Goal: Task Accomplishment & Management: Use online tool/utility

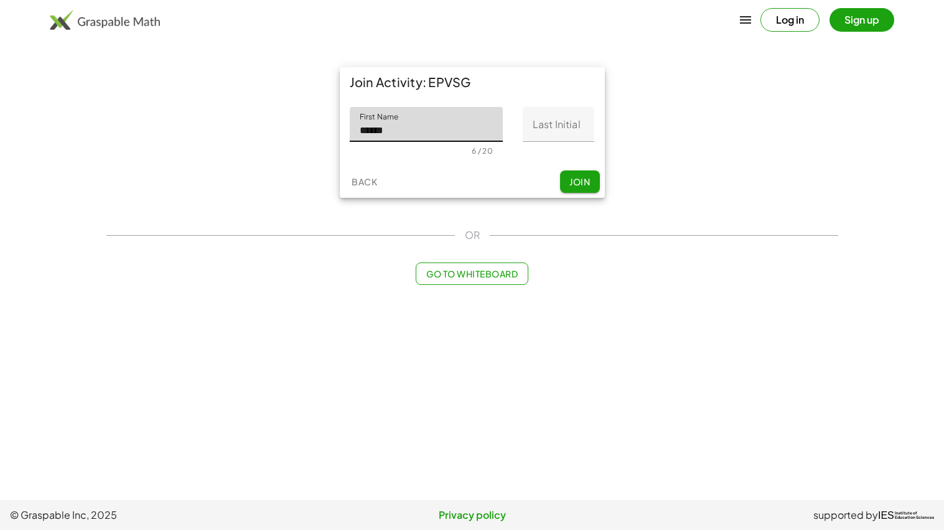
type input "******"
click at [576, 129] on input "Last Initial" at bounding box center [559, 124] width 72 height 35
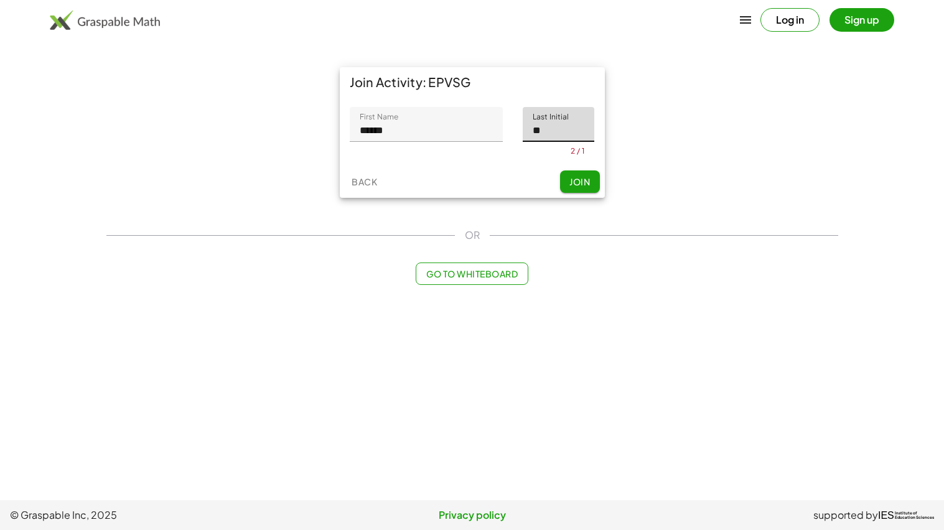
click at [594, 181] on button "Join" at bounding box center [580, 181] width 40 height 22
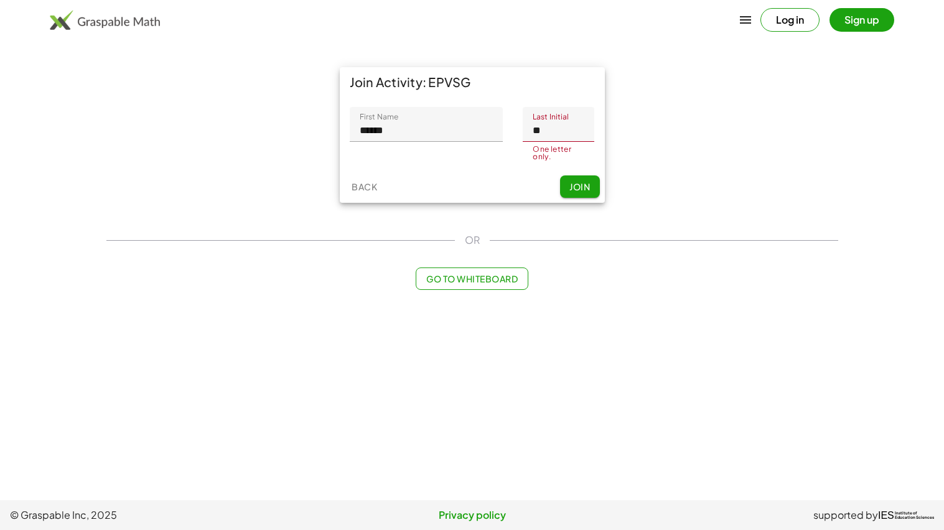
click at [576, 132] on input "**" at bounding box center [559, 124] width 72 height 35
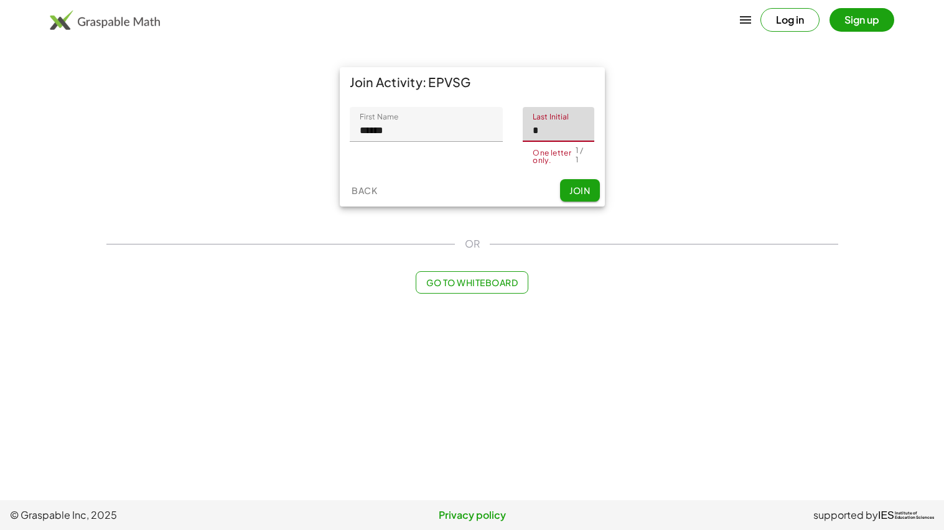
type input "*"
click at [640, 174] on div "Join Activity: EPVSG First Name First Name ****** 6 / 20 Last Initial Last Init…" at bounding box center [472, 137] width 747 height 154
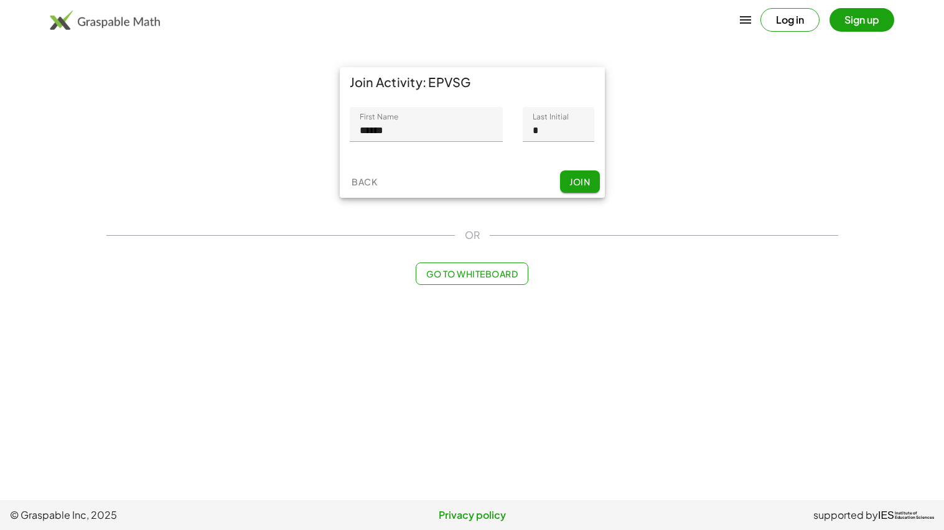
click at [593, 184] on button "Join" at bounding box center [580, 181] width 40 height 22
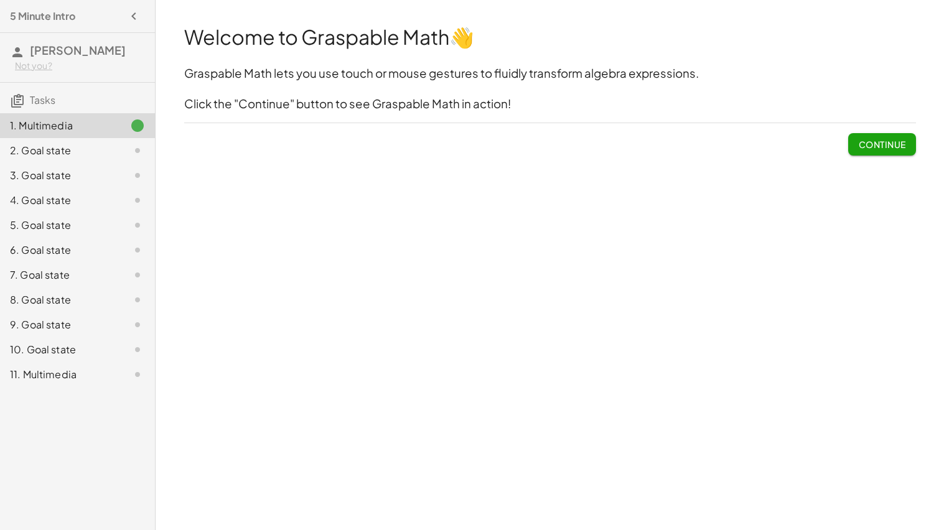
click at [894, 146] on span "Continue" at bounding box center [881, 144] width 47 height 11
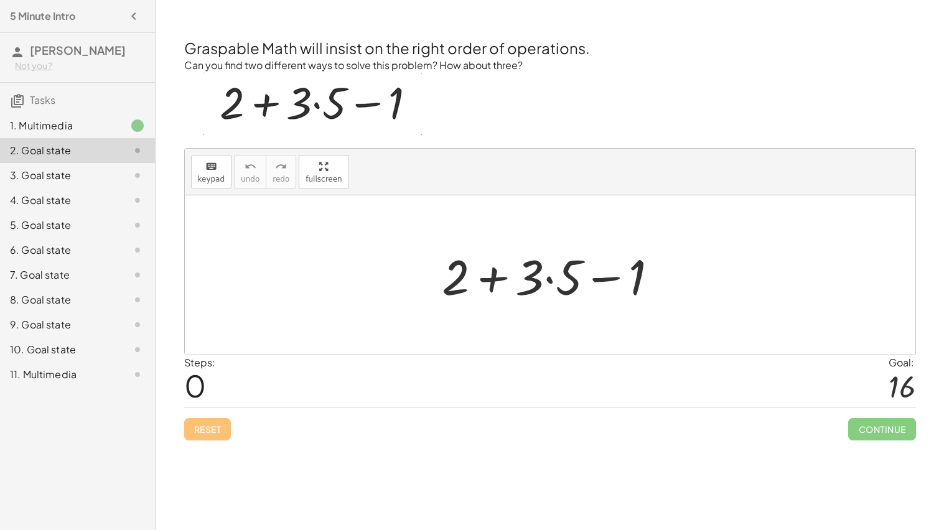
click at [548, 280] on div at bounding box center [555, 275] width 239 height 64
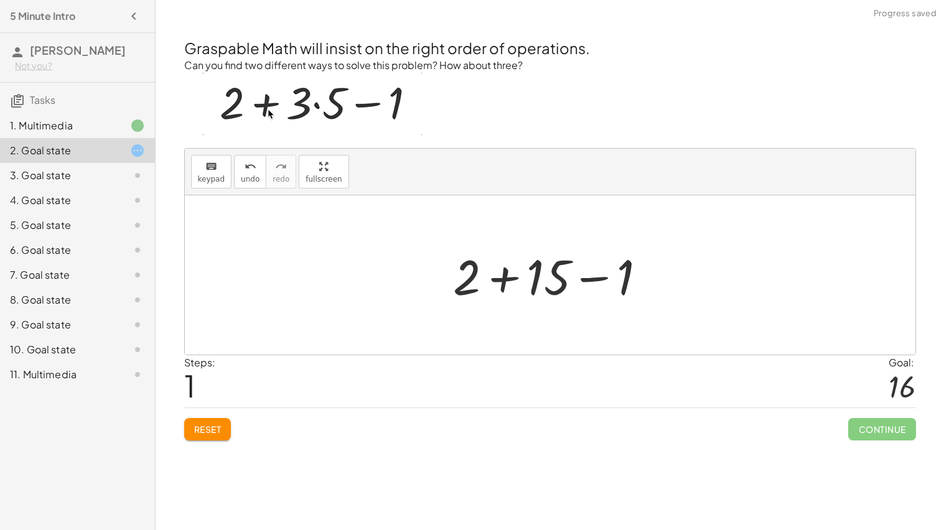
click at [509, 273] on div at bounding box center [555, 275] width 216 height 64
click at [558, 274] on div at bounding box center [555, 275] width 138 height 64
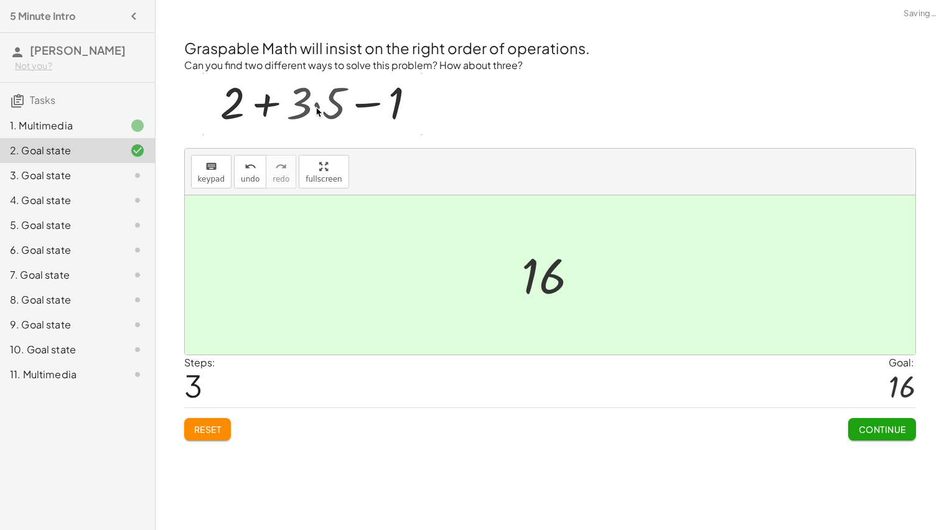
click at [872, 430] on span "Continue" at bounding box center [881, 429] width 47 height 11
click at [0, 0] on span "Continue" at bounding box center [0, 0] width 0 height 0
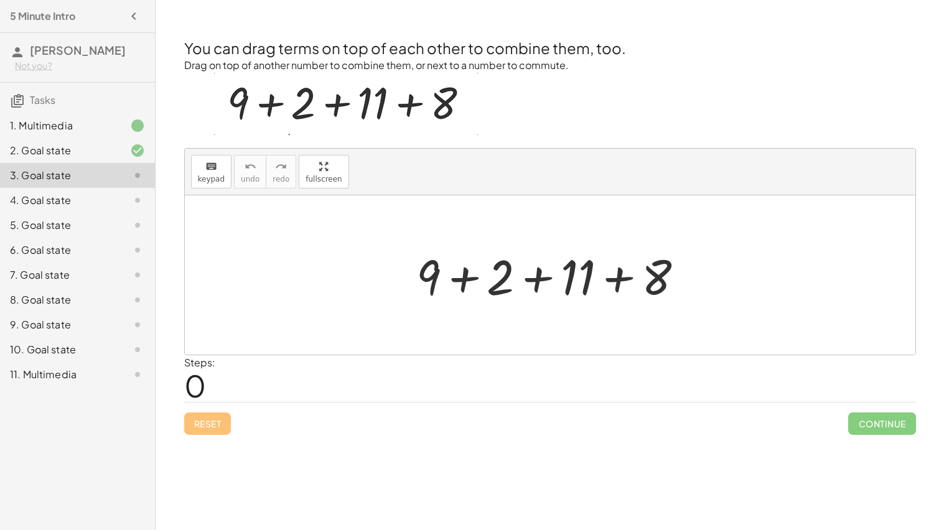
click at [539, 275] on div at bounding box center [554, 275] width 289 height 64
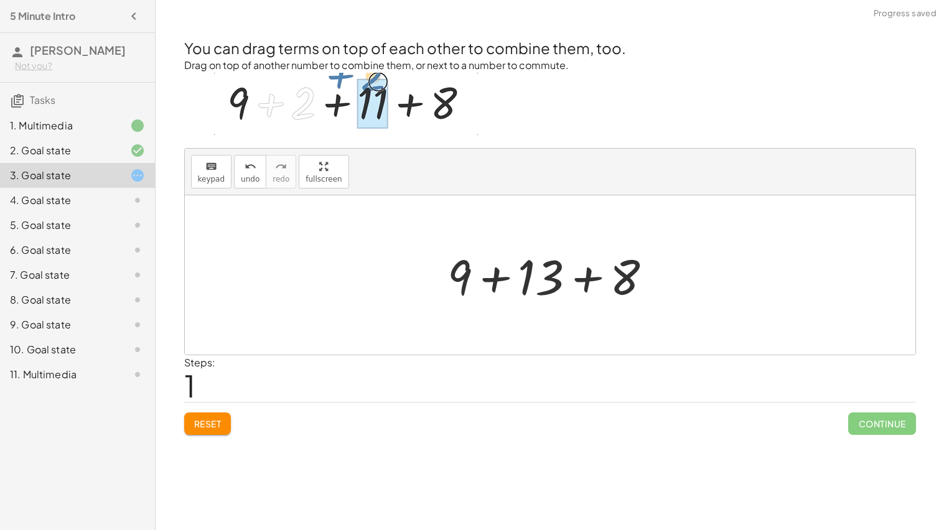
click at [494, 278] on div at bounding box center [554, 275] width 227 height 64
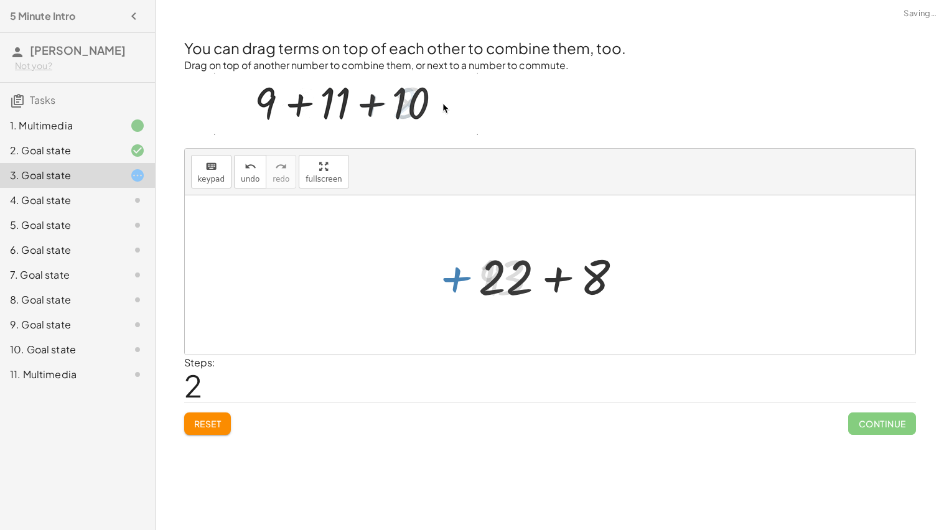
click at [564, 289] on div at bounding box center [555, 275] width 166 height 64
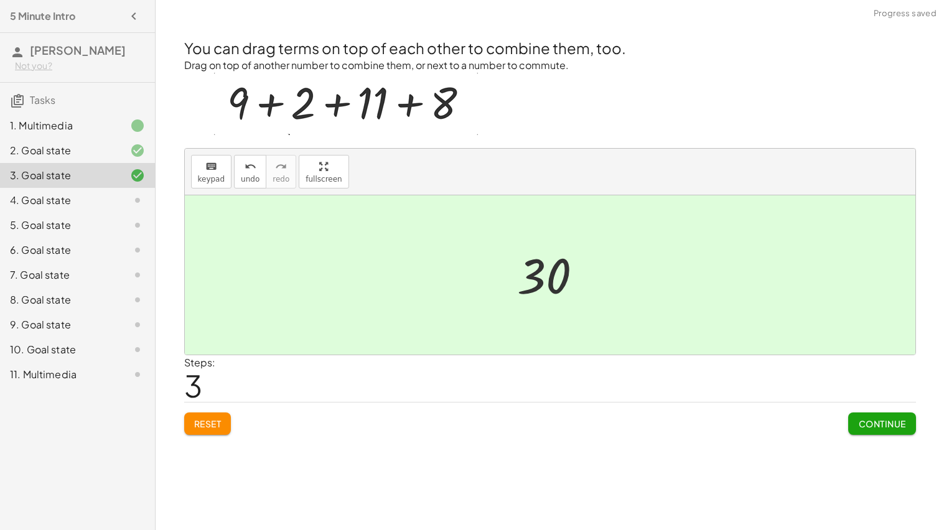
click at [878, 429] on span "Continue" at bounding box center [881, 423] width 47 height 11
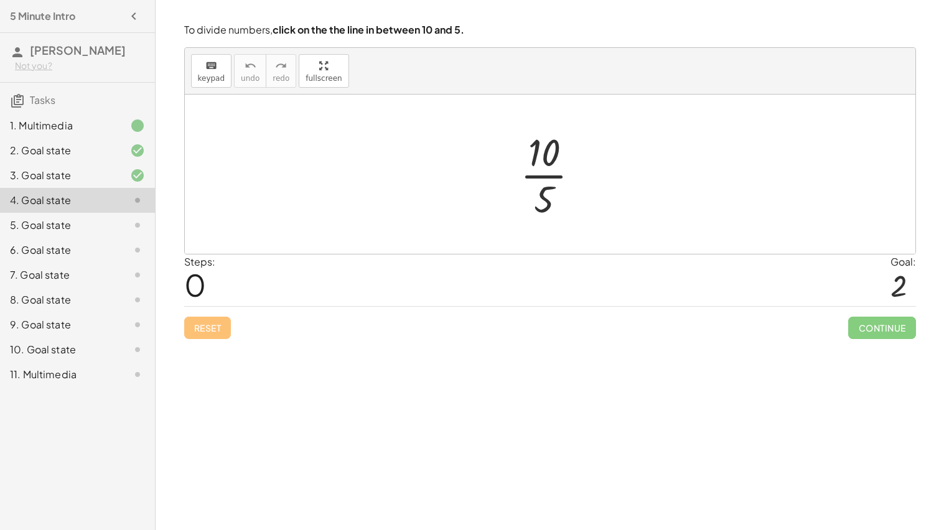
click at [541, 176] on div at bounding box center [555, 174] width 82 height 96
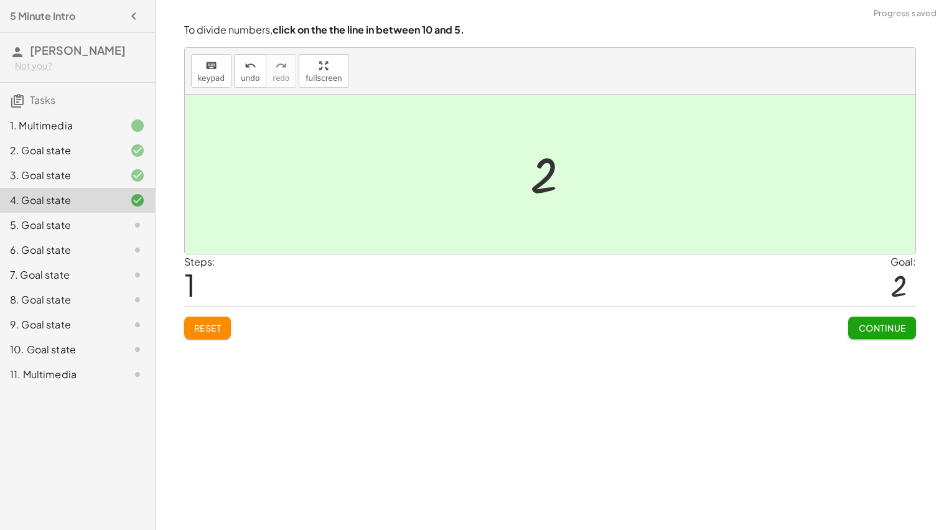
click at [889, 329] on span "Continue" at bounding box center [881, 327] width 47 height 11
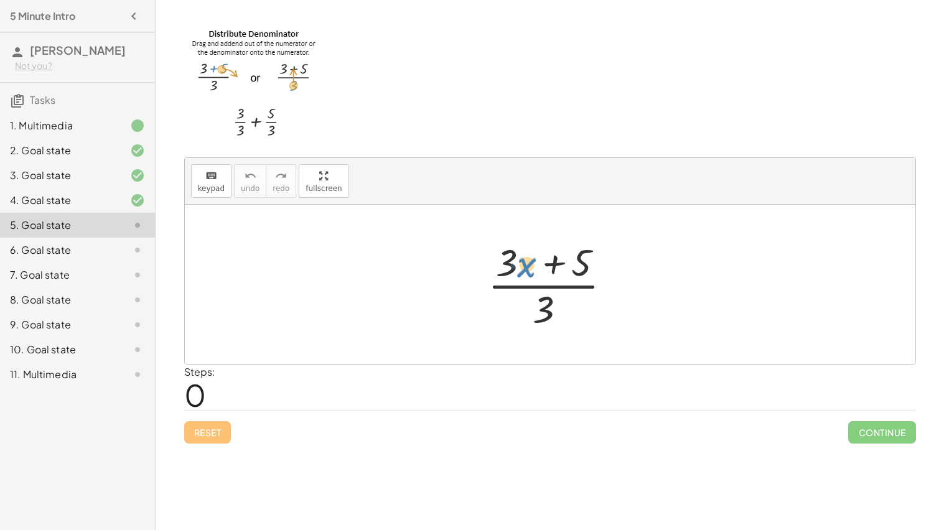
click at [518, 269] on div at bounding box center [555, 284] width 146 height 96
click at [533, 286] on div at bounding box center [555, 284] width 146 height 96
click at [515, 263] on div at bounding box center [555, 284] width 146 height 96
drag, startPoint x: 579, startPoint y: 264, endPoint x: 547, endPoint y: 308, distance: 54.4
click at [547, 308] on div at bounding box center [555, 284] width 146 height 96
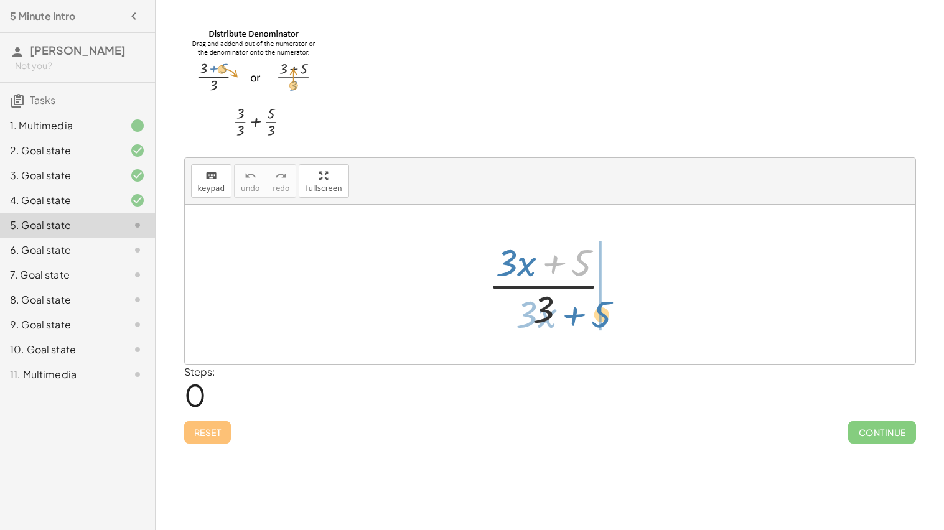
drag, startPoint x: 567, startPoint y: 254, endPoint x: 588, endPoint y: 308, distance: 57.3
click at [588, 308] on div at bounding box center [555, 284] width 146 height 96
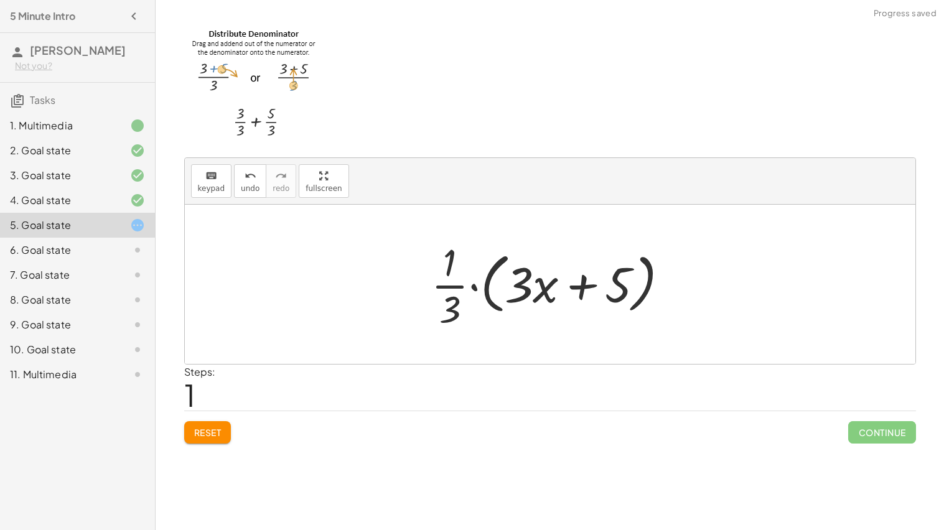
click at [588, 308] on div at bounding box center [555, 284] width 260 height 96
click at [473, 287] on div at bounding box center [555, 284] width 260 height 96
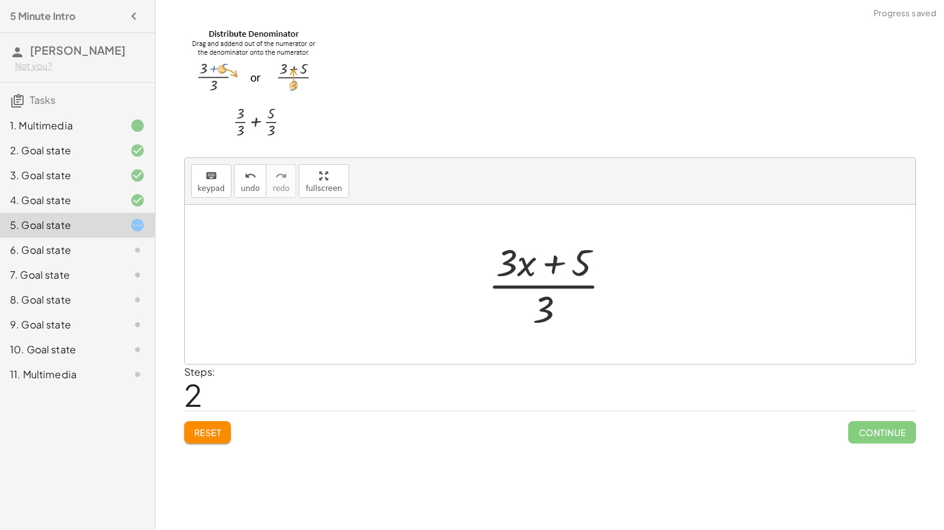
click at [506, 288] on div at bounding box center [555, 284] width 146 height 96
drag, startPoint x: 572, startPoint y: 271, endPoint x: 588, endPoint y: 306, distance: 37.6
click at [588, 306] on div at bounding box center [555, 284] width 146 height 96
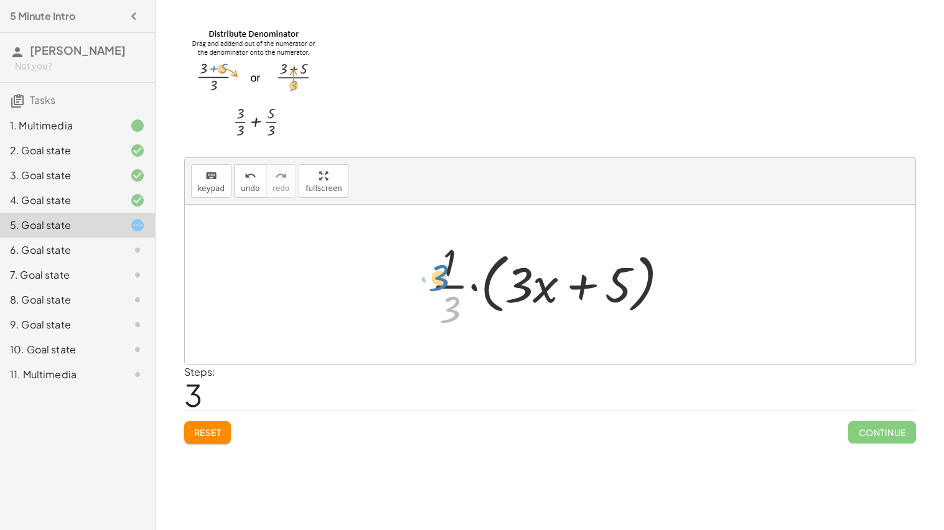
drag, startPoint x: 457, startPoint y: 302, endPoint x: 446, endPoint y: 272, distance: 32.3
click at [446, 272] on div at bounding box center [555, 284] width 260 height 96
drag, startPoint x: 449, startPoint y: 286, endPoint x: 535, endPoint y: 278, distance: 86.2
click at [535, 278] on div at bounding box center [555, 284] width 260 height 96
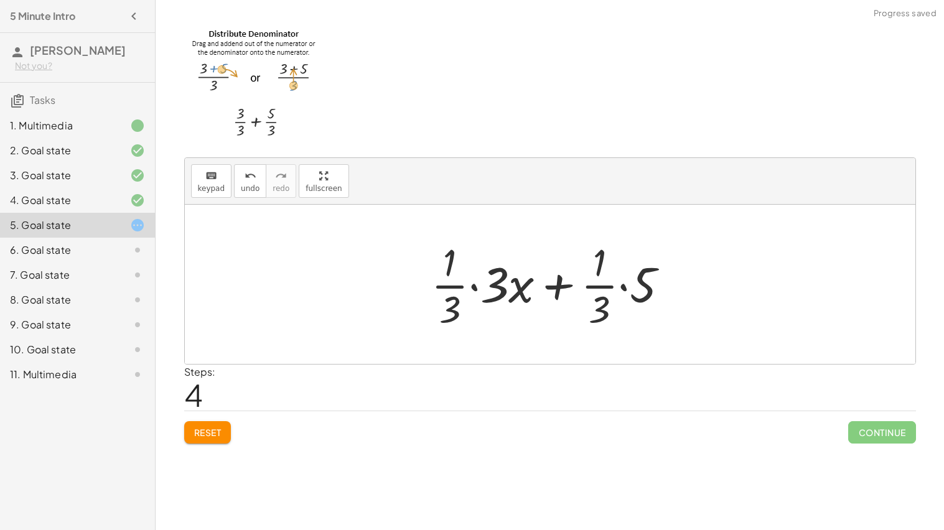
click at [469, 285] on div at bounding box center [555, 284] width 260 height 96
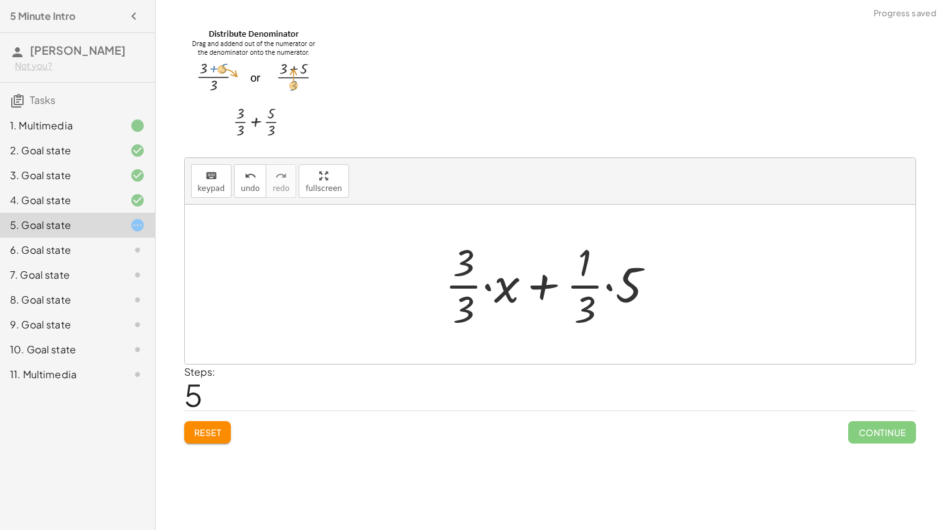
click at [607, 285] on div at bounding box center [554, 284] width 231 height 96
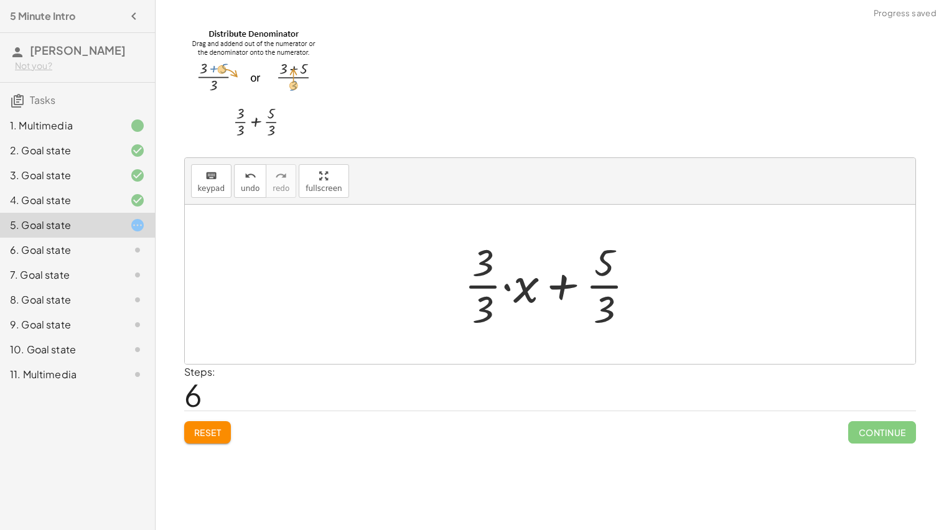
click at [508, 287] on div at bounding box center [554, 284] width 193 height 96
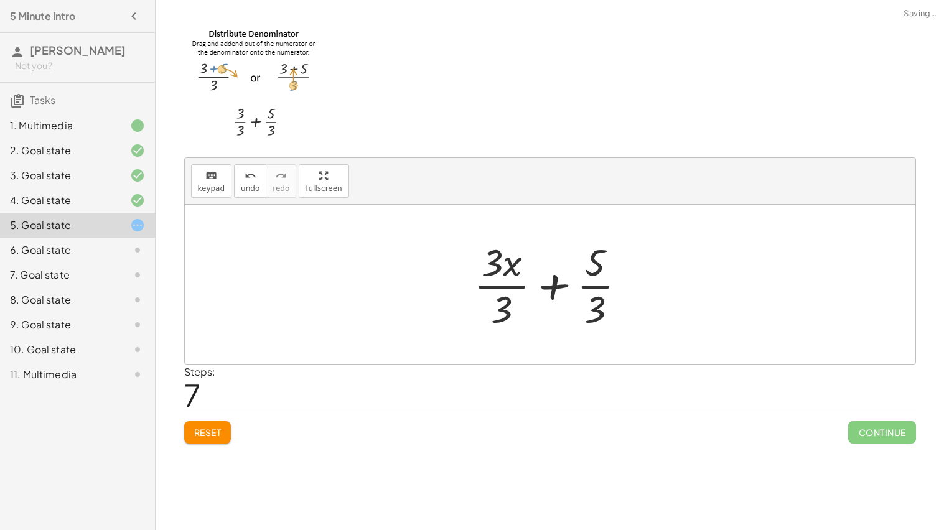
click at [555, 284] on div at bounding box center [554, 284] width 175 height 96
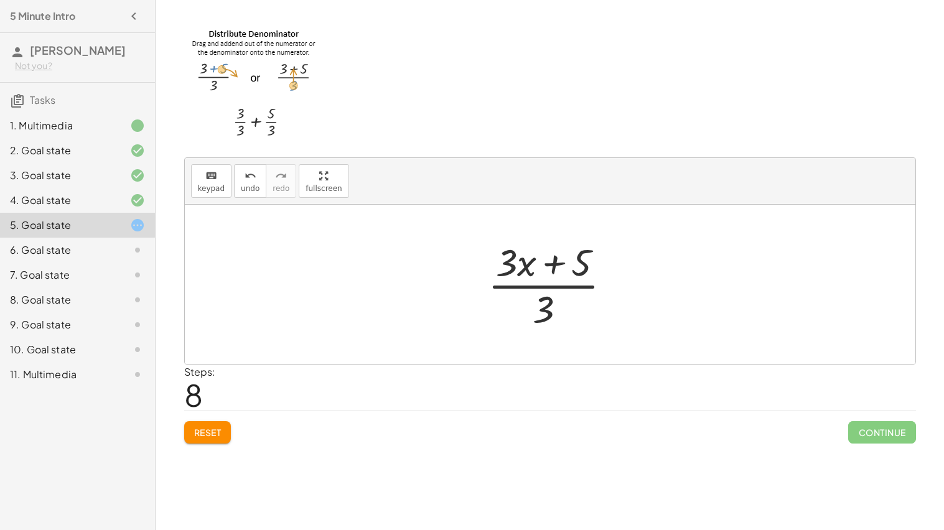
click at [544, 286] on div at bounding box center [555, 284] width 146 height 96
drag, startPoint x: 537, startPoint y: 270, endPoint x: 500, endPoint y: 270, distance: 37.3
click at [500, 270] on div at bounding box center [555, 284] width 146 height 96
drag, startPoint x: 541, startPoint y: 266, endPoint x: 592, endPoint y: 320, distance: 74.4
click at [592, 320] on div at bounding box center [555, 284] width 146 height 96
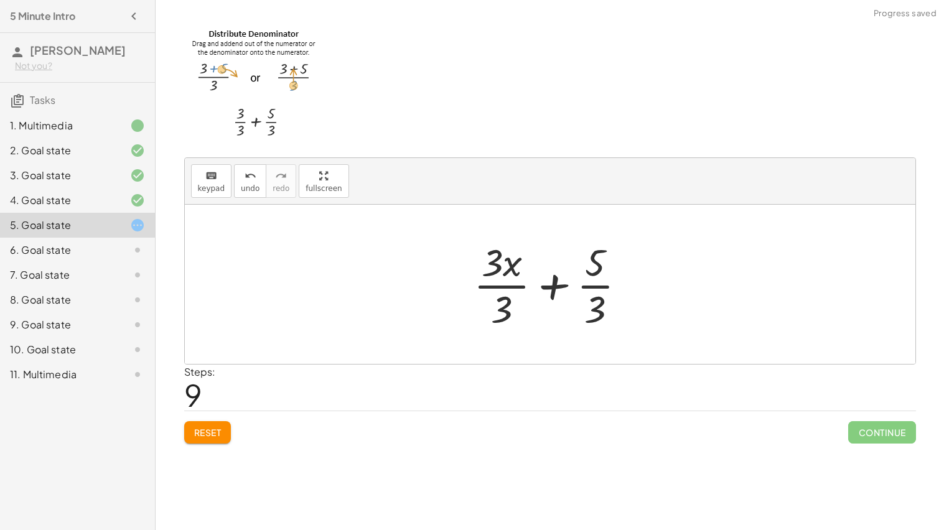
click at [222, 431] on button "Reset" at bounding box center [207, 432] width 47 height 22
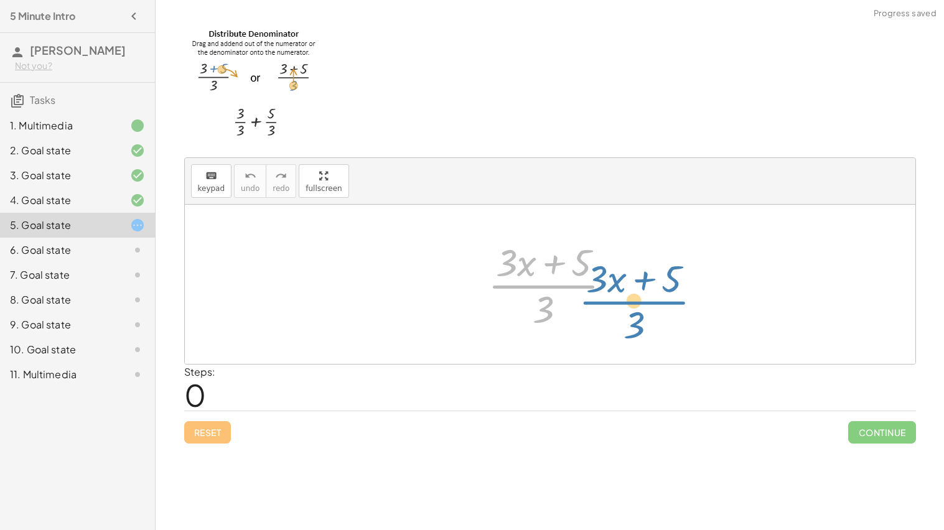
drag, startPoint x: 574, startPoint y: 286, endPoint x: 664, endPoint y: 302, distance: 91.7
click at [664, 302] on div "· ( + · 3 · x + 5 ) · 3 · ( + · 3 · x + 5 ) · 3" at bounding box center [550, 284] width 731 height 159
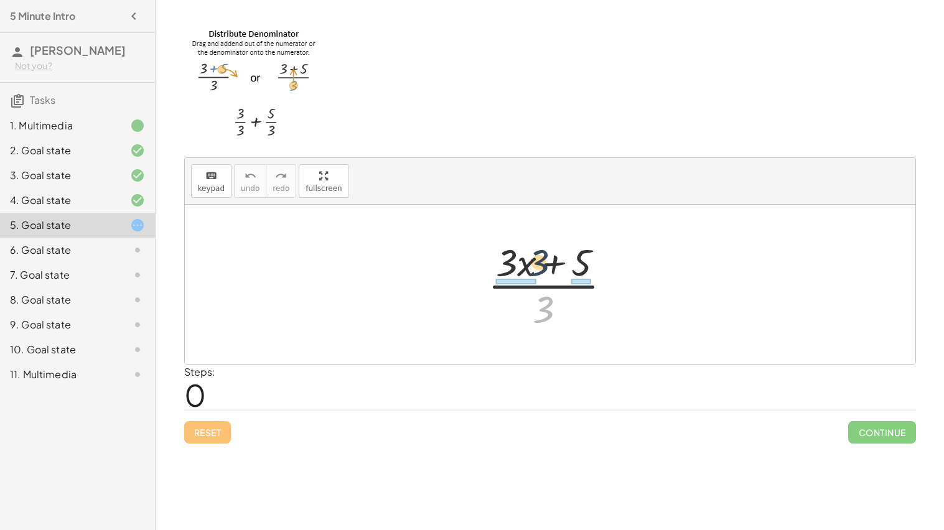
drag, startPoint x: 541, startPoint y: 314, endPoint x: 535, endPoint y: 255, distance: 59.4
click at [535, 255] on div at bounding box center [555, 284] width 146 height 96
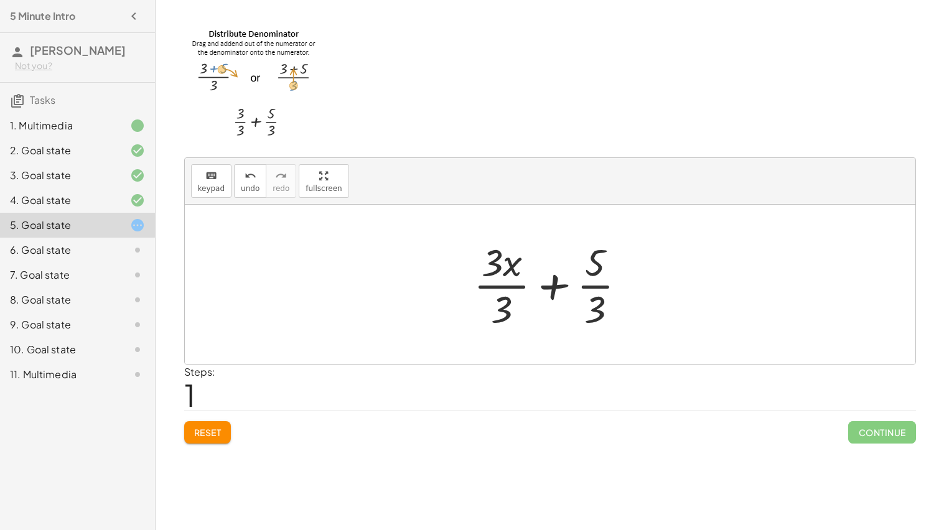
click at [513, 289] on div at bounding box center [554, 284] width 175 height 96
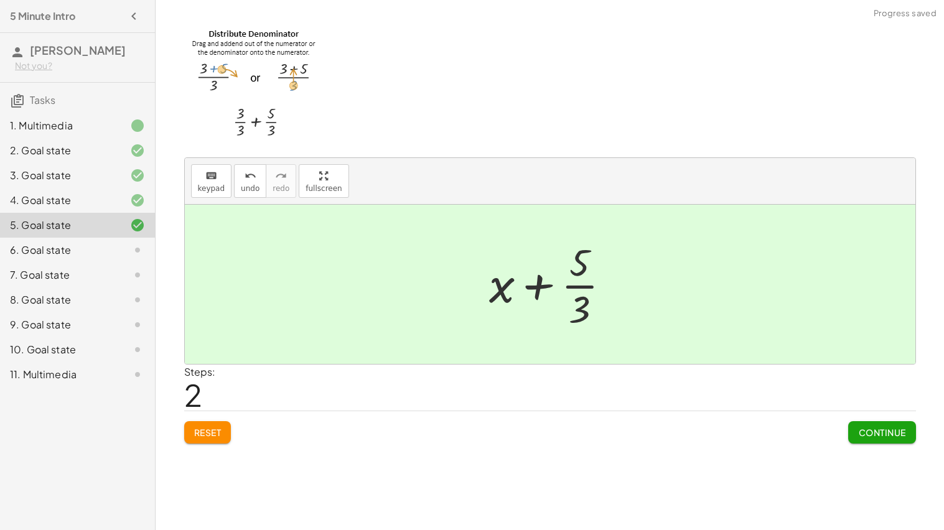
click at [907, 441] on button "Continue" at bounding box center [881, 432] width 67 height 22
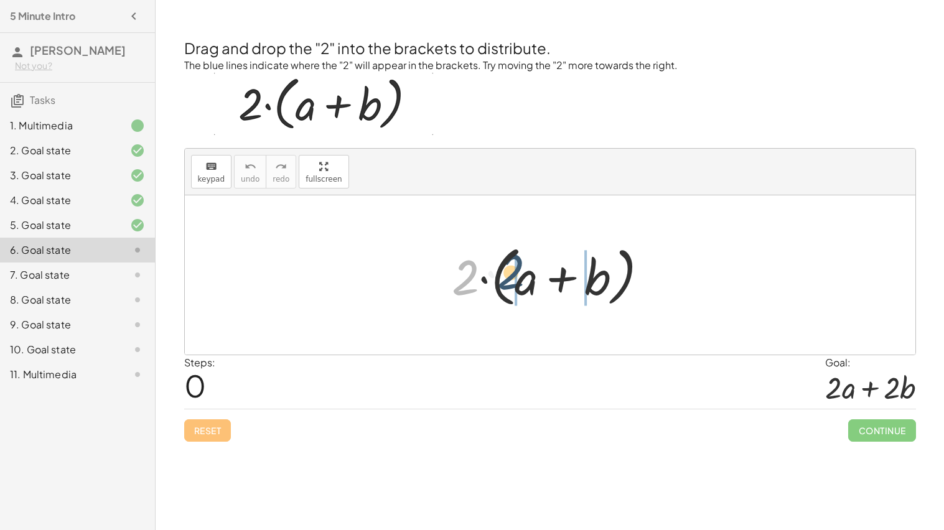
drag, startPoint x: 465, startPoint y: 283, endPoint x: 520, endPoint y: 279, distance: 54.8
click at [520, 279] on div at bounding box center [555, 276] width 218 height 72
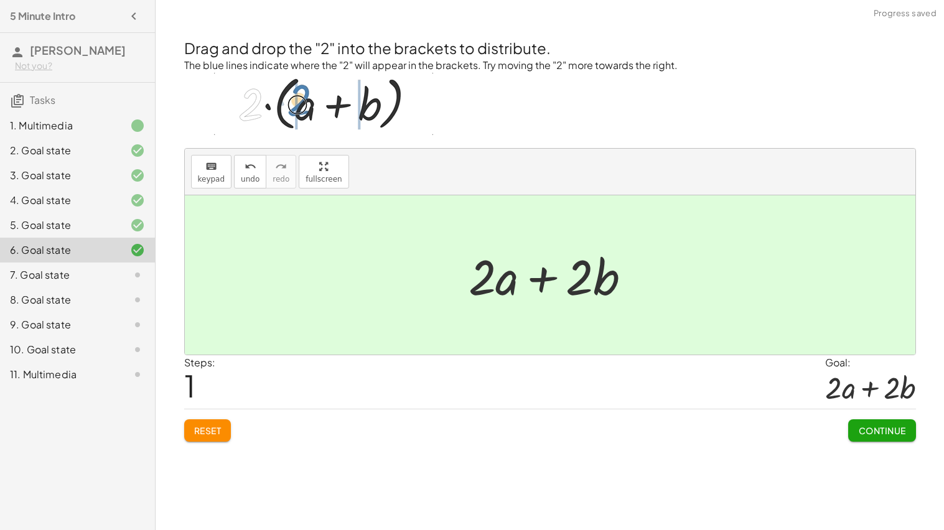
click at [872, 429] on span "Continue" at bounding box center [881, 430] width 47 height 11
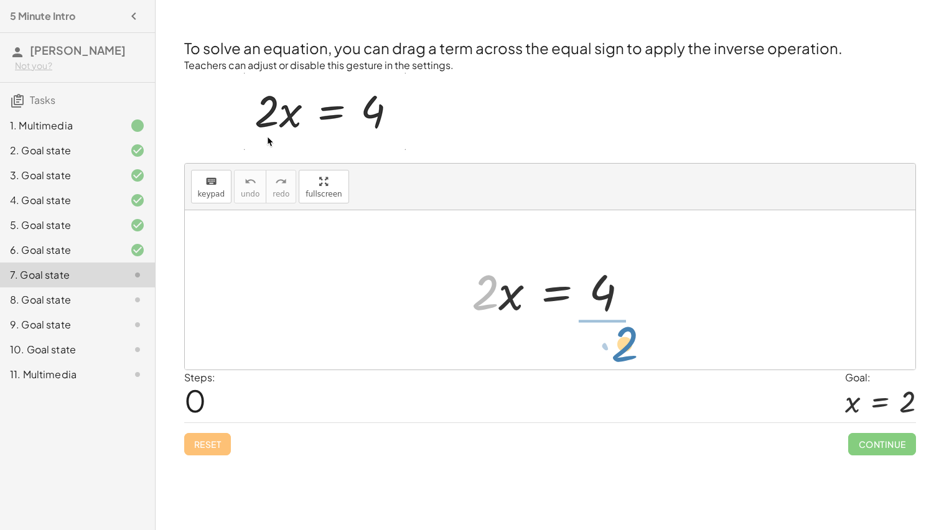
drag, startPoint x: 488, startPoint y: 299, endPoint x: 630, endPoint y: 351, distance: 150.4
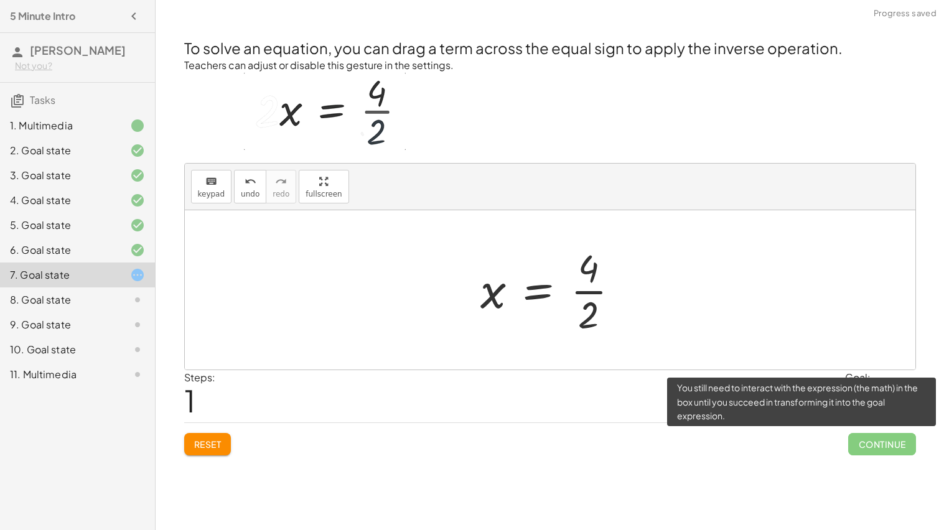
click at [870, 442] on span "Continue" at bounding box center [881, 444] width 67 height 22
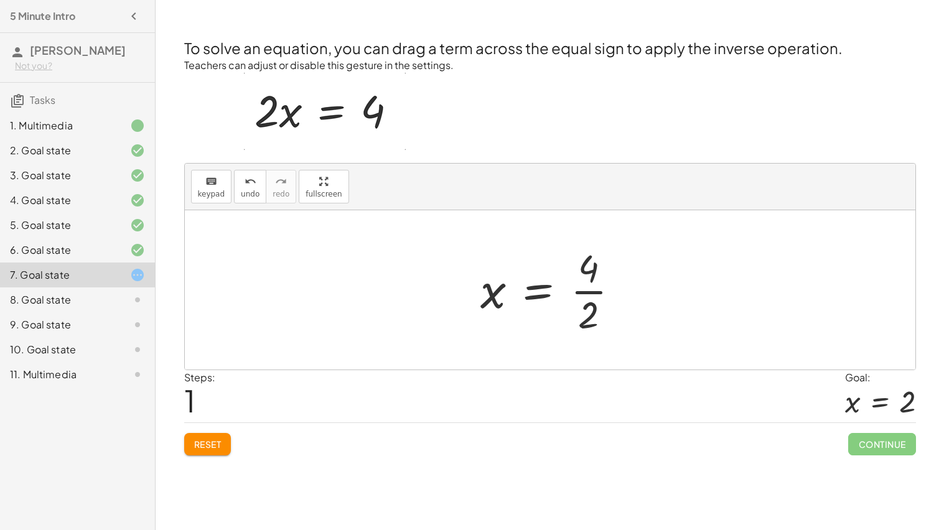
click at [594, 293] on div at bounding box center [554, 290] width 161 height 96
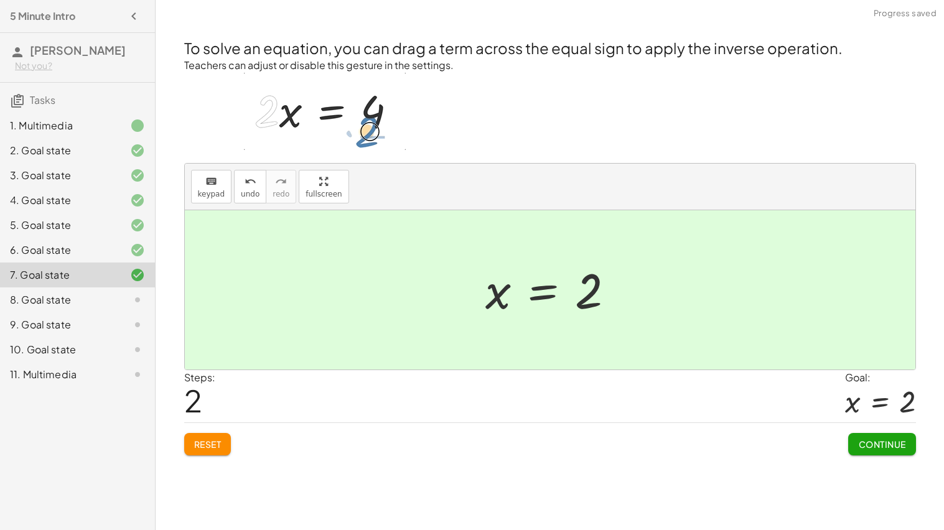
click at [876, 437] on button "Continue" at bounding box center [881, 444] width 67 height 22
click at [0, 0] on div at bounding box center [0, 0] width 0 height 0
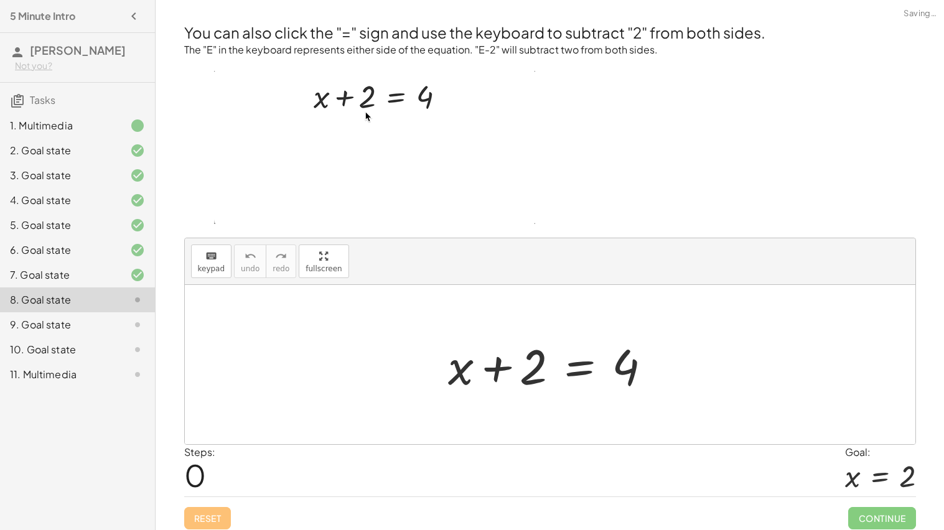
scroll to position [6, 0]
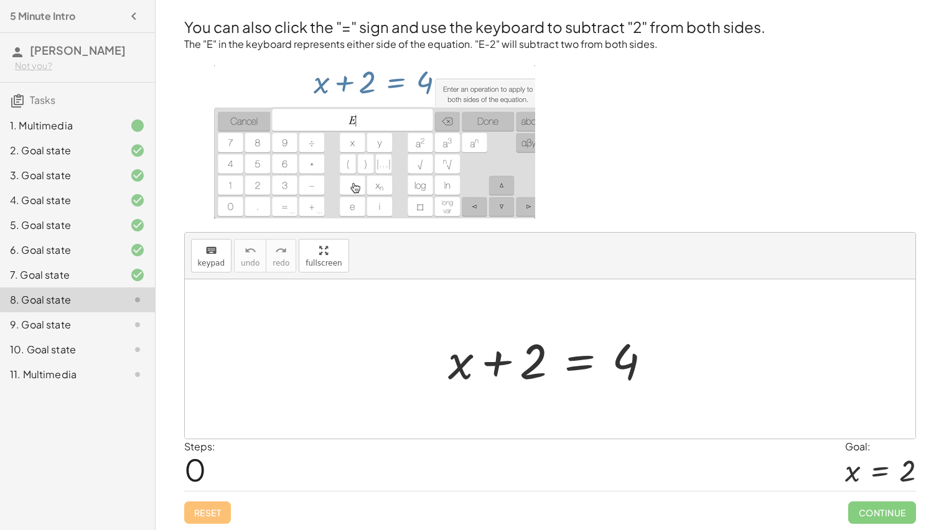
click at [615, 393] on div at bounding box center [550, 358] width 731 height 159
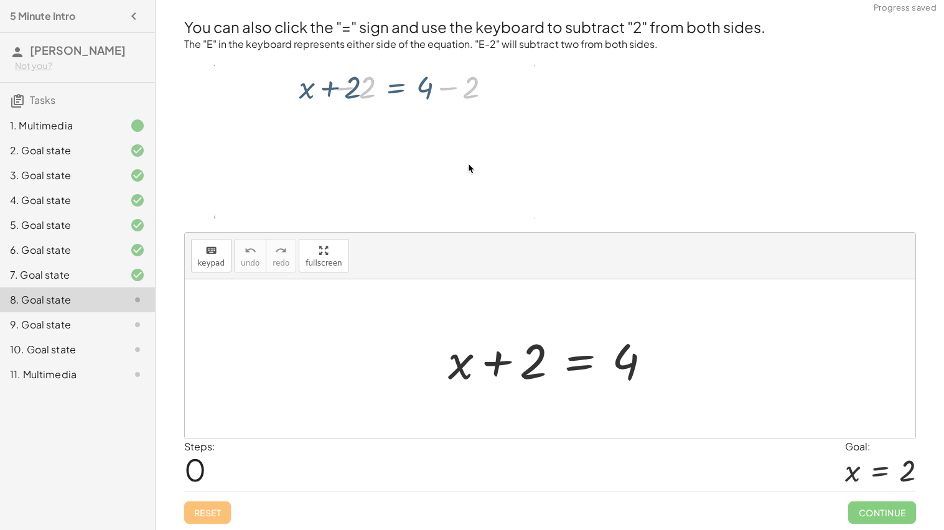
click at [568, 362] on div at bounding box center [555, 359] width 226 height 64
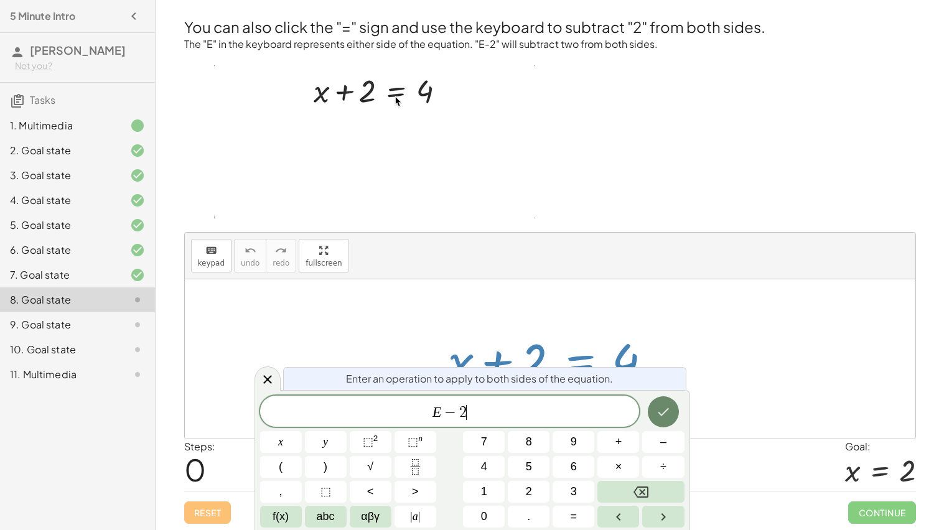
click at [653, 412] on button "Done" at bounding box center [663, 411] width 31 height 31
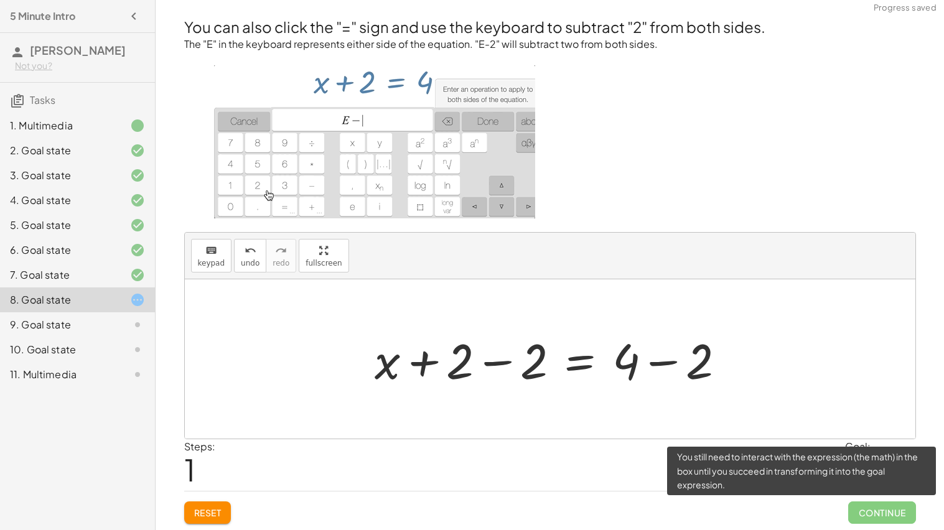
click at [862, 521] on span "Continue" at bounding box center [881, 513] width 67 height 22
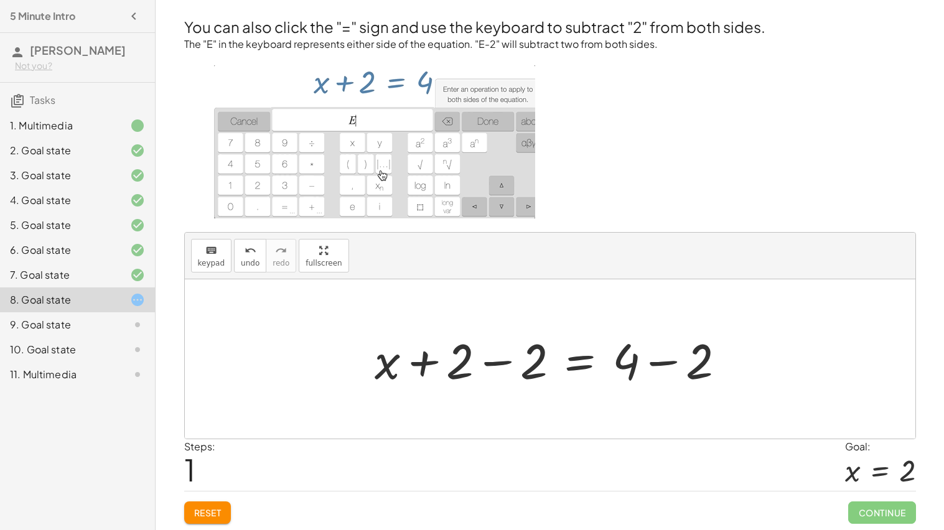
click at [503, 360] on div at bounding box center [554, 359] width 373 height 64
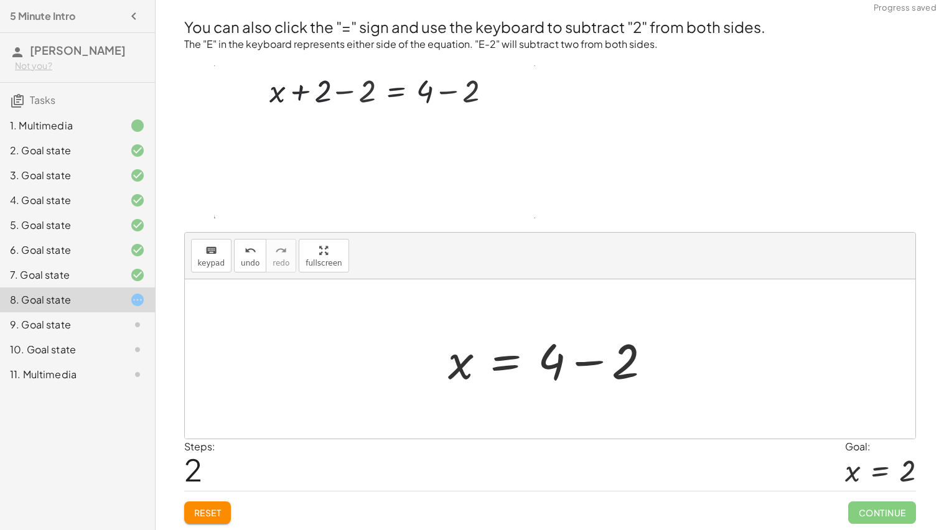
click at [583, 362] on div at bounding box center [555, 359] width 226 height 64
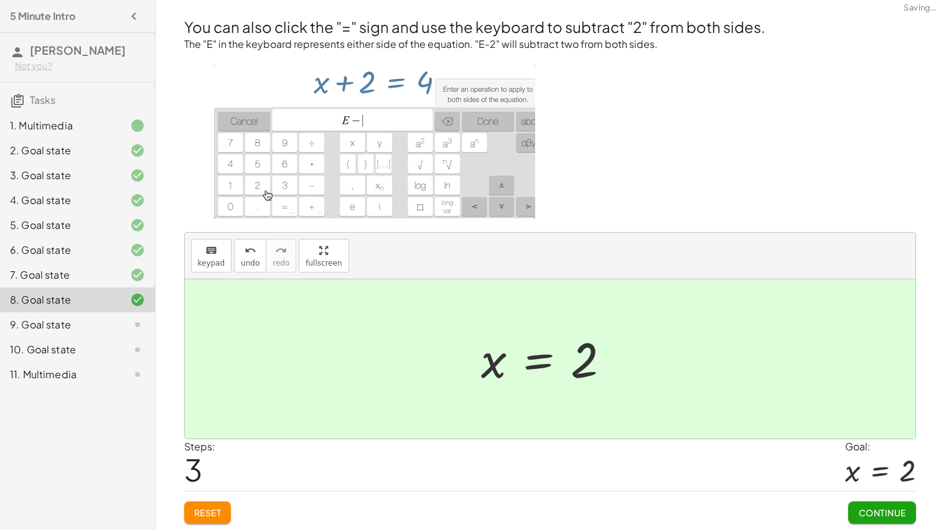
click at [897, 507] on span "Continue" at bounding box center [881, 512] width 47 height 11
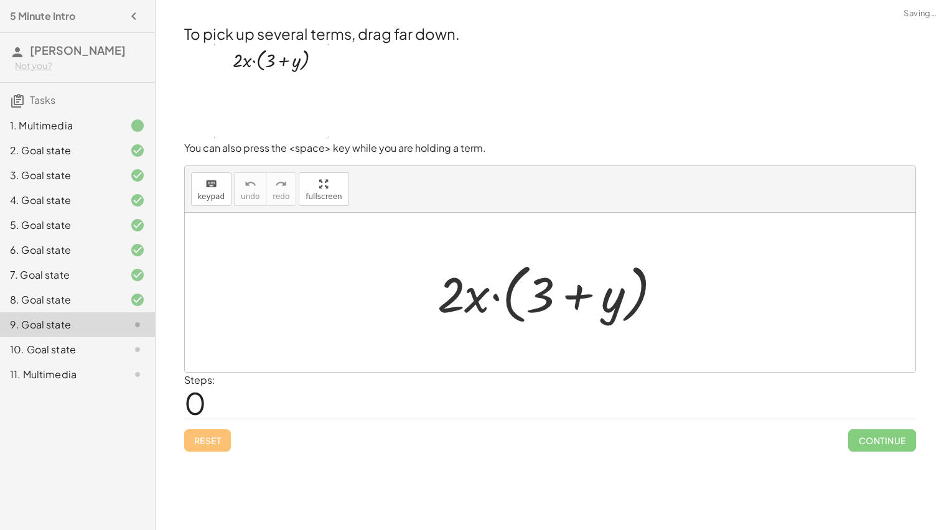
scroll to position [0, 0]
drag, startPoint x: 465, startPoint y: 300, endPoint x: 459, endPoint y: 297, distance: 7.0
click at [459, 297] on div at bounding box center [554, 293] width 246 height 72
drag, startPoint x: 462, startPoint y: 299, endPoint x: 472, endPoint y: 278, distance: 23.1
click at [472, 278] on div at bounding box center [554, 293] width 246 height 72
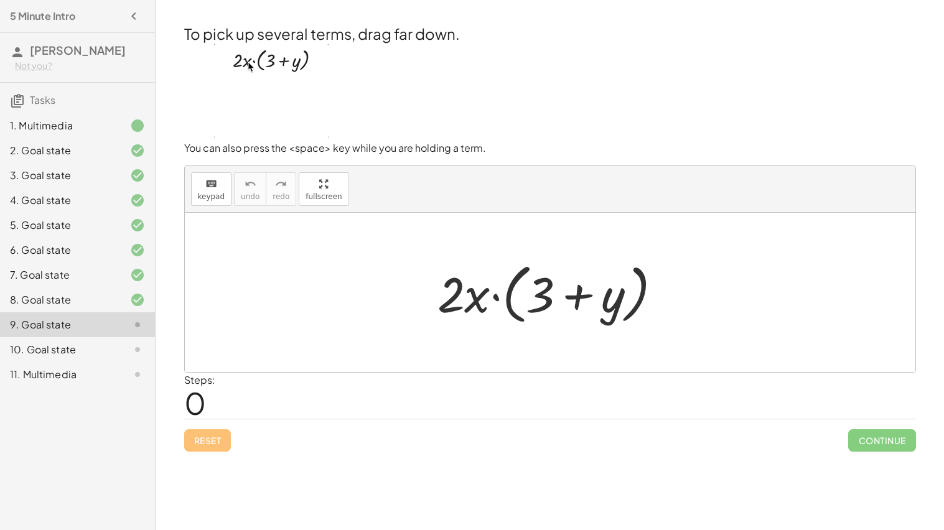
click at [498, 296] on div at bounding box center [554, 293] width 246 height 72
drag, startPoint x: 454, startPoint y: 294, endPoint x: 571, endPoint y: 298, distance: 117.7
click at [571, 298] on div at bounding box center [554, 293] width 246 height 72
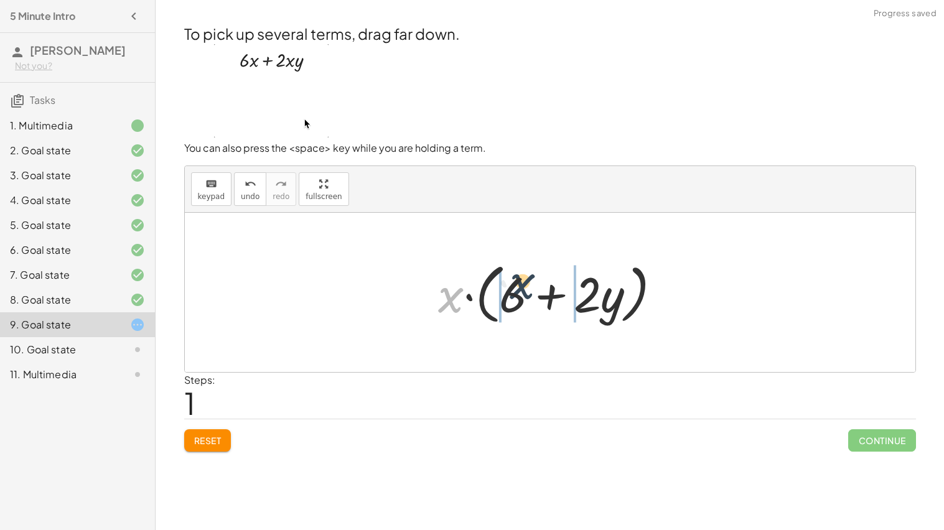
drag, startPoint x: 448, startPoint y: 299, endPoint x: 532, endPoint y: 292, distance: 84.3
click at [532, 292] on div at bounding box center [555, 293] width 246 height 72
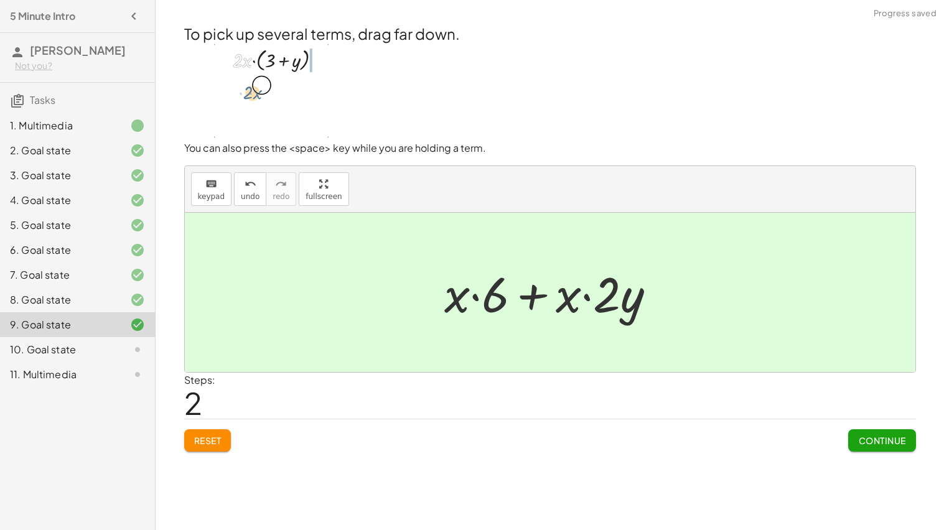
click at [882, 435] on span "Continue" at bounding box center [881, 440] width 47 height 11
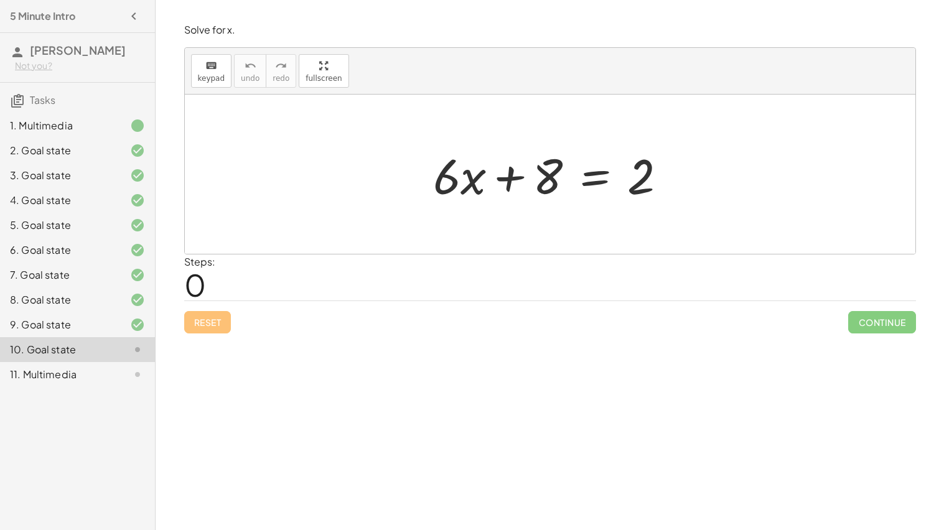
click at [588, 183] on div at bounding box center [555, 174] width 256 height 64
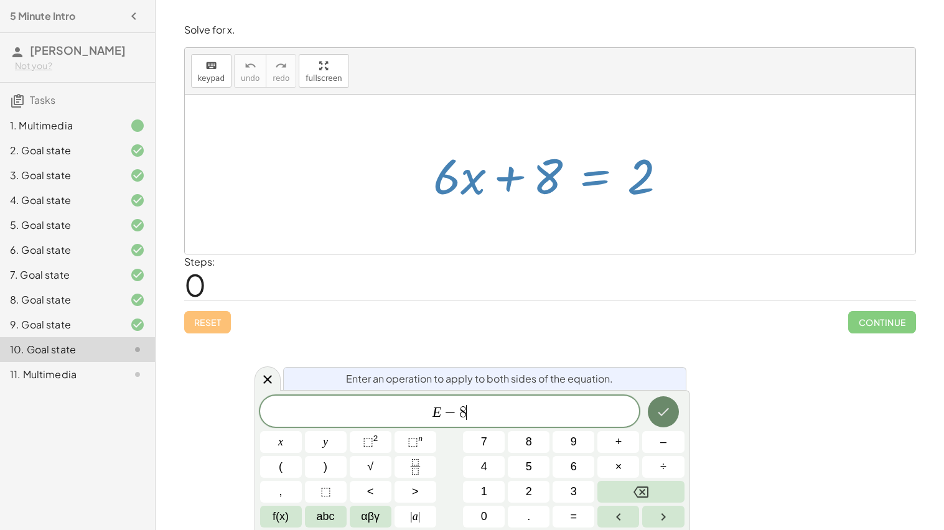
click at [671, 408] on button "Done" at bounding box center [663, 411] width 31 height 31
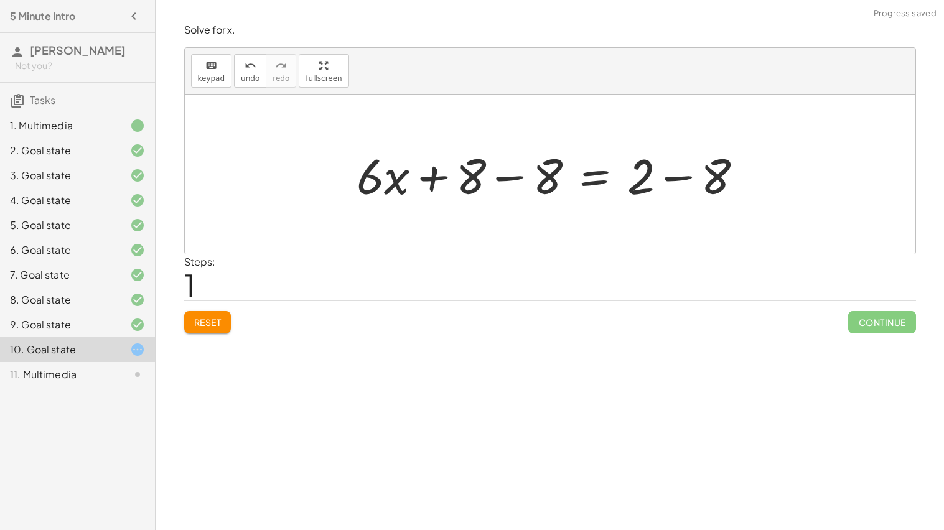
click at [513, 177] on div at bounding box center [554, 174] width 409 height 64
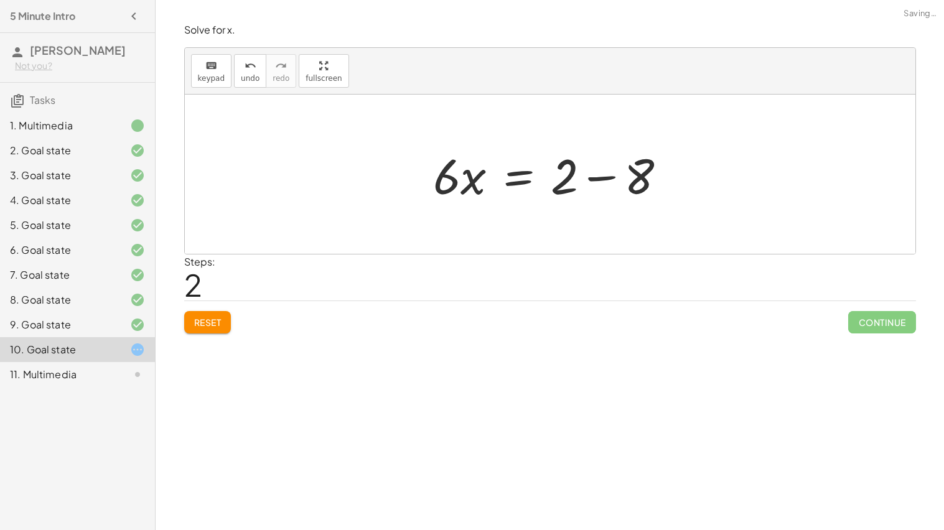
click at [682, 179] on div at bounding box center [555, 174] width 256 height 64
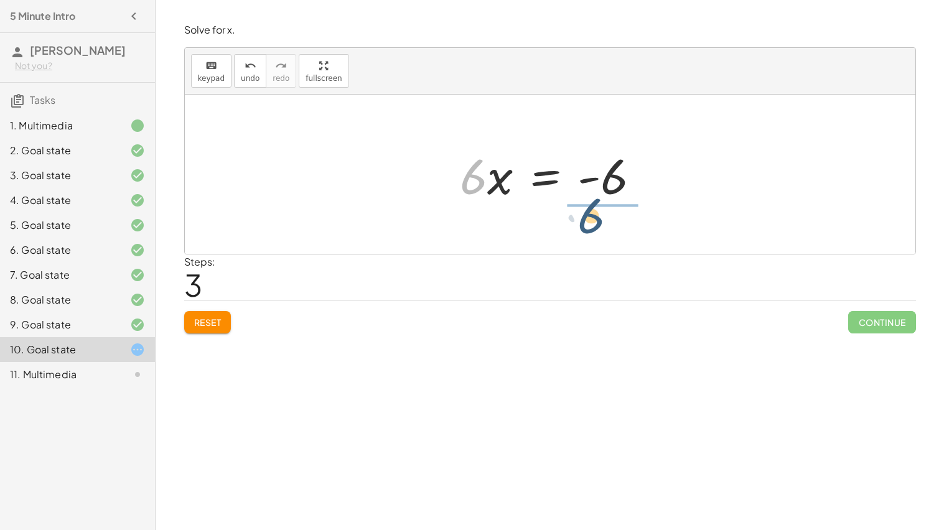
drag, startPoint x: 474, startPoint y: 179, endPoint x: 612, endPoint y: 221, distance: 144.3
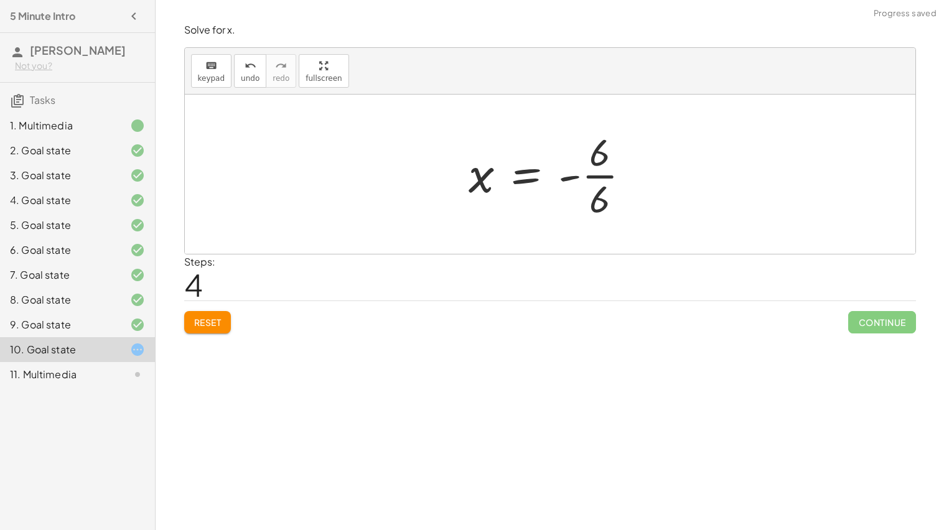
click at [600, 175] on div at bounding box center [554, 174] width 184 height 96
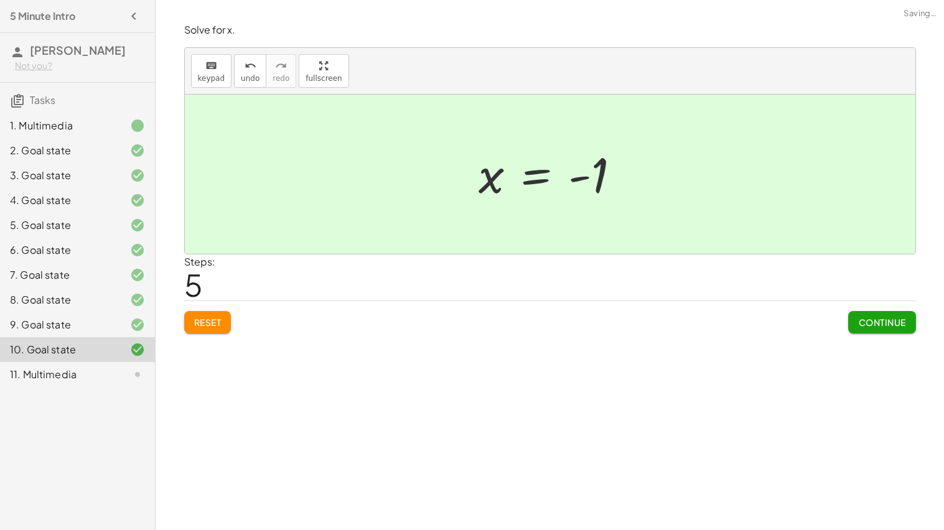
click at [877, 322] on span "Continue" at bounding box center [881, 322] width 47 height 11
